Goal: Transaction & Acquisition: Purchase product/service

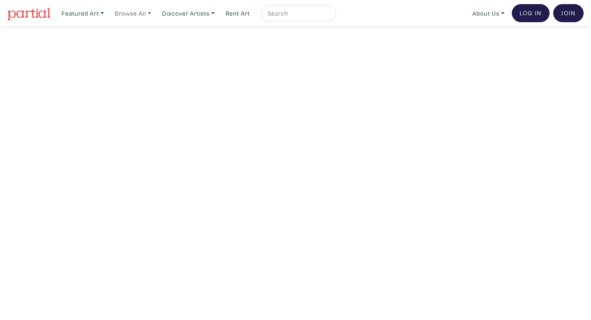
click at [108, 14] on link "Browse All" at bounding box center [83, 13] width 50 height 17
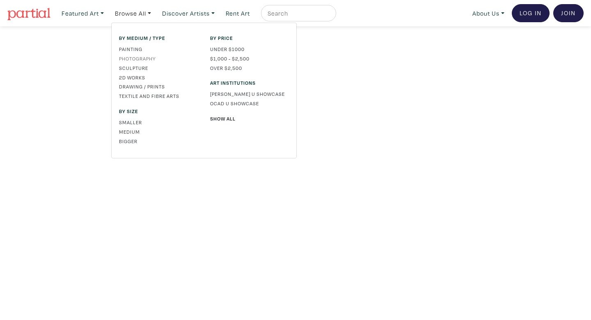
click at [143, 57] on link "Photography" at bounding box center [158, 58] width 79 height 7
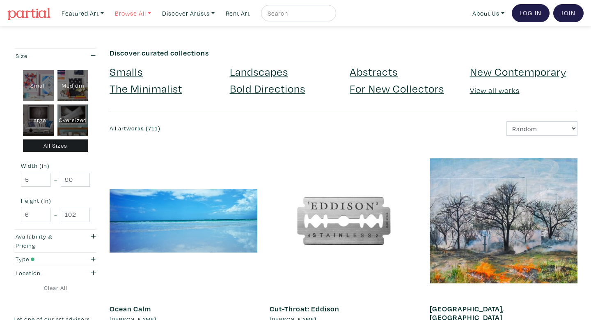
click at [108, 12] on link "Browse All" at bounding box center [83, 13] width 50 height 17
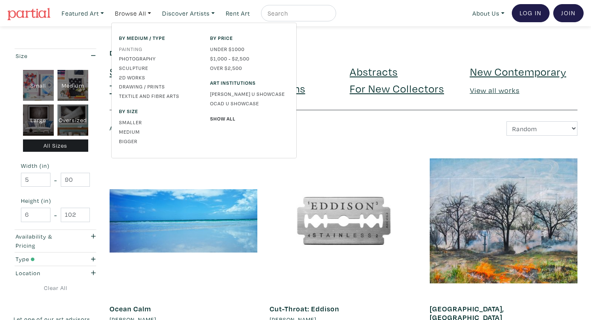
click at [129, 49] on link "Painting" at bounding box center [158, 48] width 79 height 7
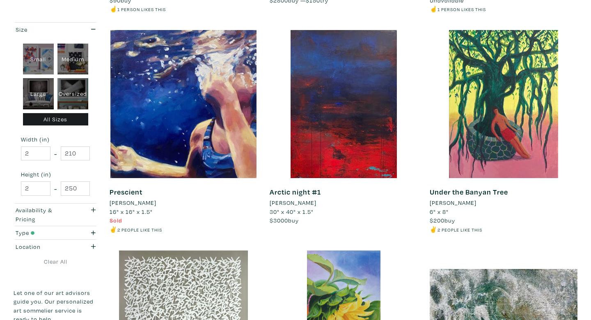
scroll to position [529, 0]
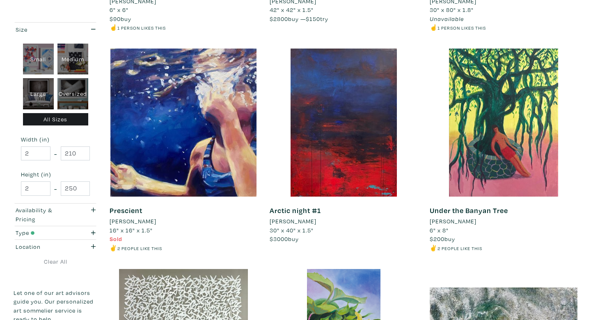
click at [77, 57] on div "Medium" at bounding box center [72, 59] width 31 height 31
type input "16"
type input "28"
type input "16"
type input "28"
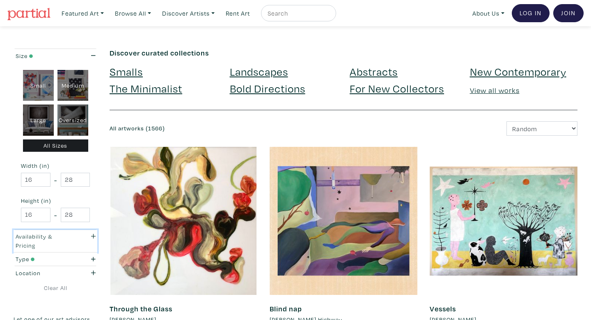
click at [61, 242] on div "Availability & Pricing" at bounding box center [44, 241] width 57 height 18
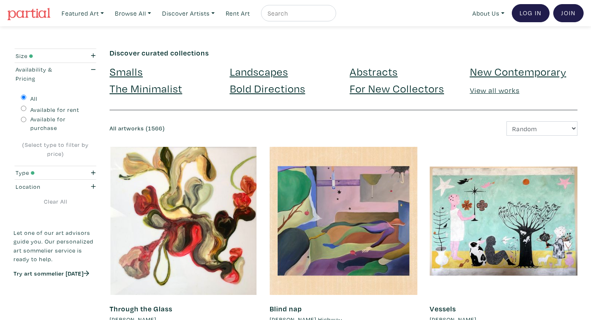
click at [23, 120] on input "Available for purchase" at bounding box center [23, 119] width 5 height 5
radio input "true"
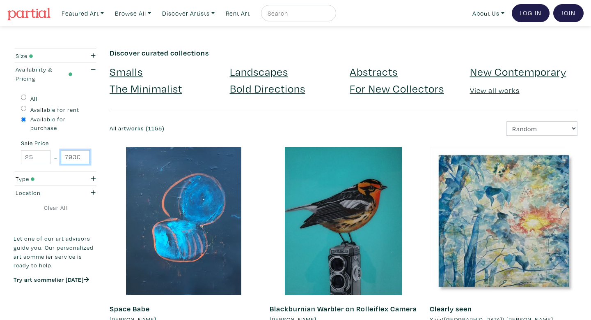
scroll to position [0, 5]
drag, startPoint x: 64, startPoint y: 156, endPoint x: 87, endPoint y: 164, distance: 24.0
click at [87, 164] on div "All Available for rent Available for purchase Sale Price 25 - 79300" at bounding box center [56, 128] width 84 height 87
type input "100"
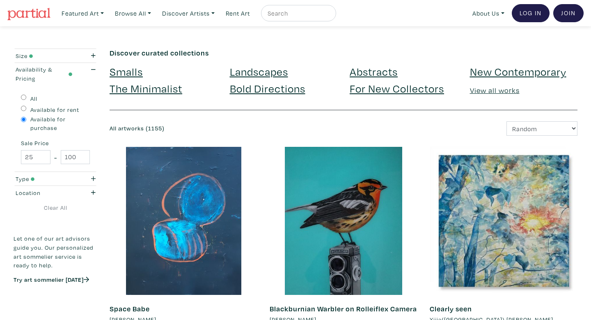
click at [108, 185] on div "Space Babe Rick Palidwor 16" x 20" $400 buy — $40 try ☝️ 1 person likes this #b…" at bounding box center [183, 257] width 160 height 220
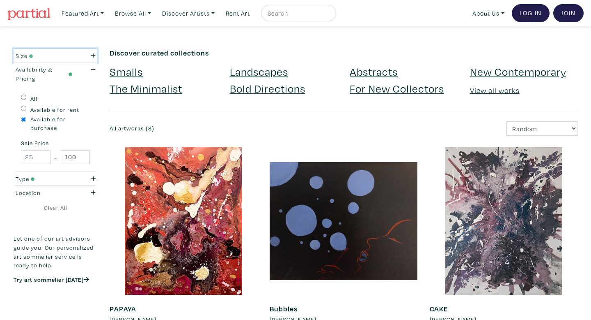
click at [69, 56] on div "Size" at bounding box center [44, 55] width 57 height 9
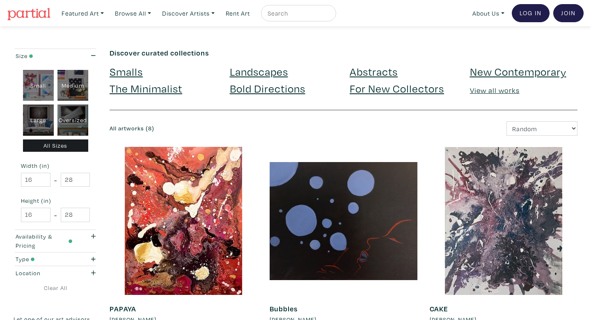
click at [42, 78] on div "Small" at bounding box center [38, 85] width 31 height 31
type input "1"
type input "16"
type input "1"
type input "16"
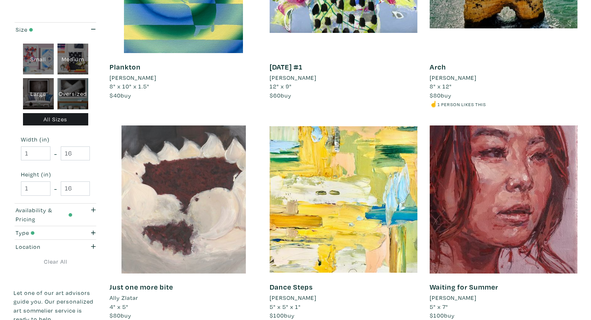
scroll to position [279, 0]
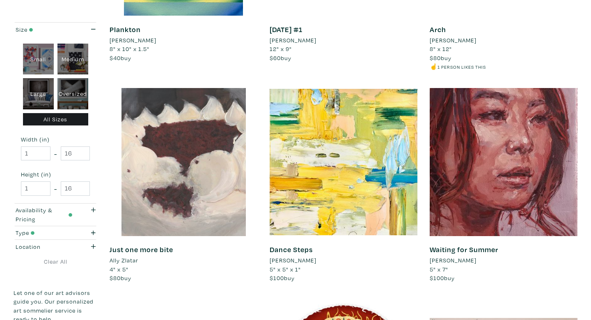
click at [465, 247] on link "Waiting for Summer" at bounding box center [464, 248] width 69 height 9
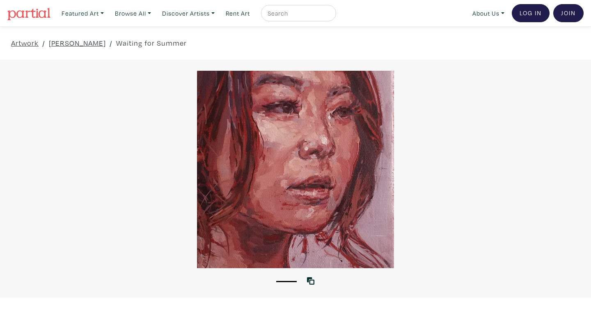
scroll to position [3, 0]
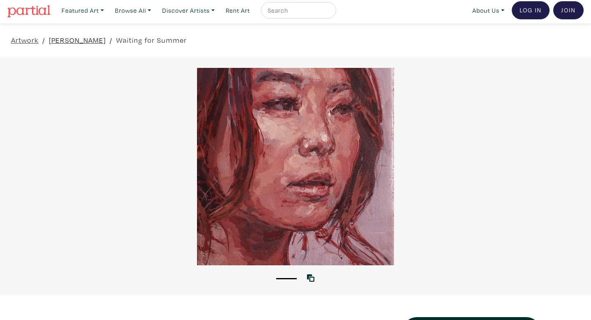
click at [94, 41] on link "Nicole Mandelis" at bounding box center [77, 39] width 57 height 11
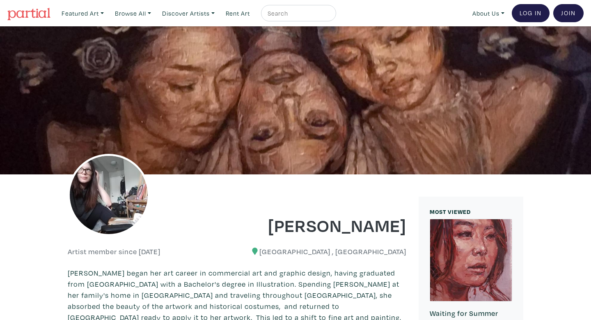
click at [30, 11] on img at bounding box center [28, 14] width 43 height 12
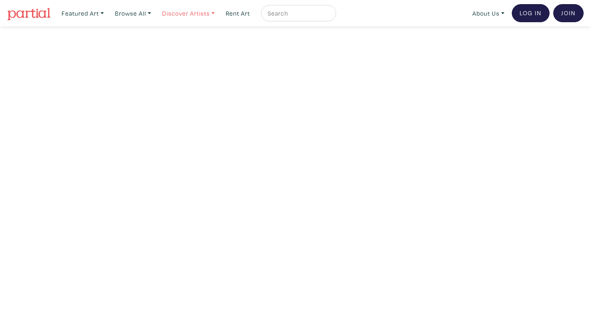
click at [108, 10] on link "Discover Artists" at bounding box center [83, 13] width 50 height 17
click at [108, 11] on link "Browse All" at bounding box center [83, 13] width 50 height 17
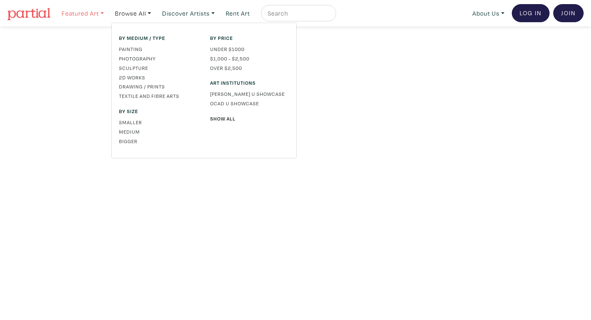
click at [97, 14] on link "Featured Art" at bounding box center [83, 13] width 50 height 17
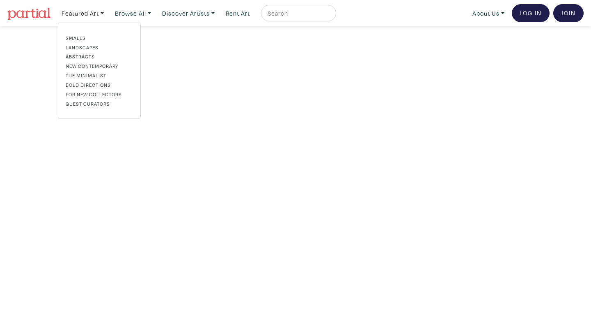
click at [436, 16] on div "Featured Art Smalls Landscapes Abstracts New Contemporary The Minimalist Bold D…" at bounding box center [321, 13] width 526 height 18
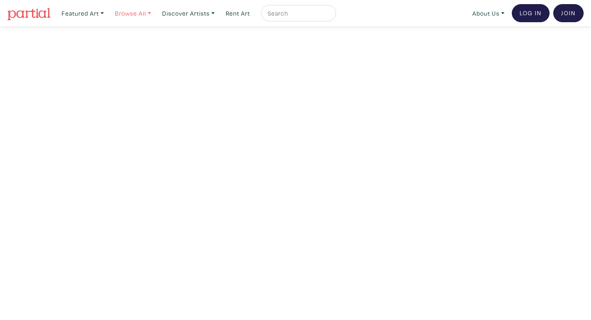
click at [108, 16] on link "Browse All" at bounding box center [83, 13] width 50 height 17
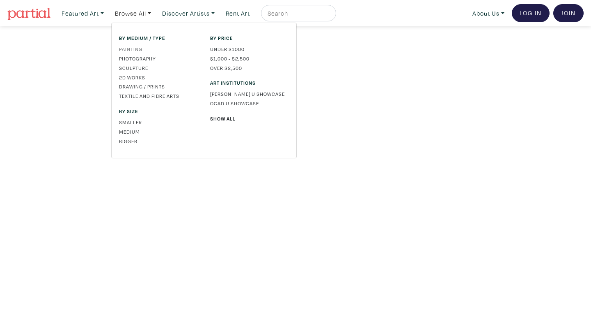
click at [138, 48] on link "Painting" at bounding box center [158, 48] width 79 height 7
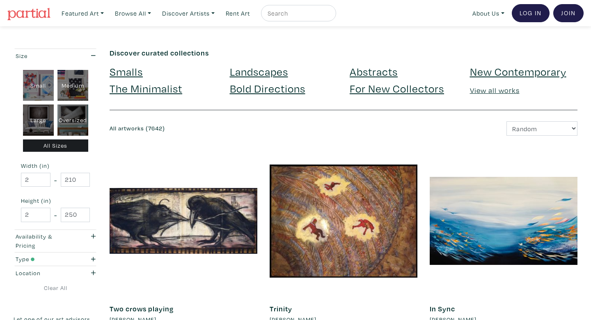
click at [499, 91] on link "View all works" at bounding box center [495, 89] width 50 height 9
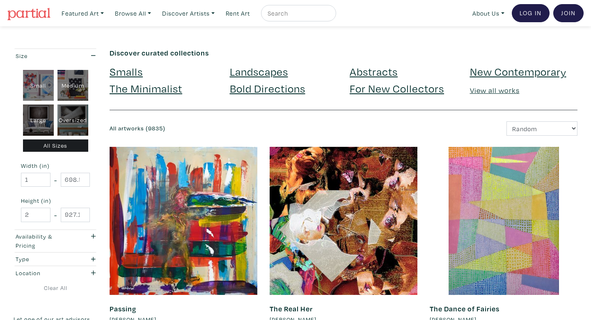
click at [130, 69] on link "Smalls" at bounding box center [126, 71] width 33 height 14
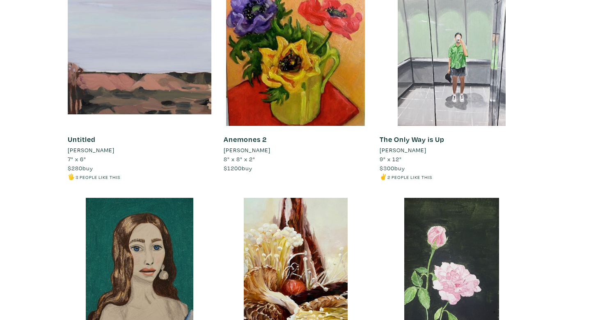
scroll to position [3064, 0]
